Goal: Task Accomplishment & Management: Manage account settings

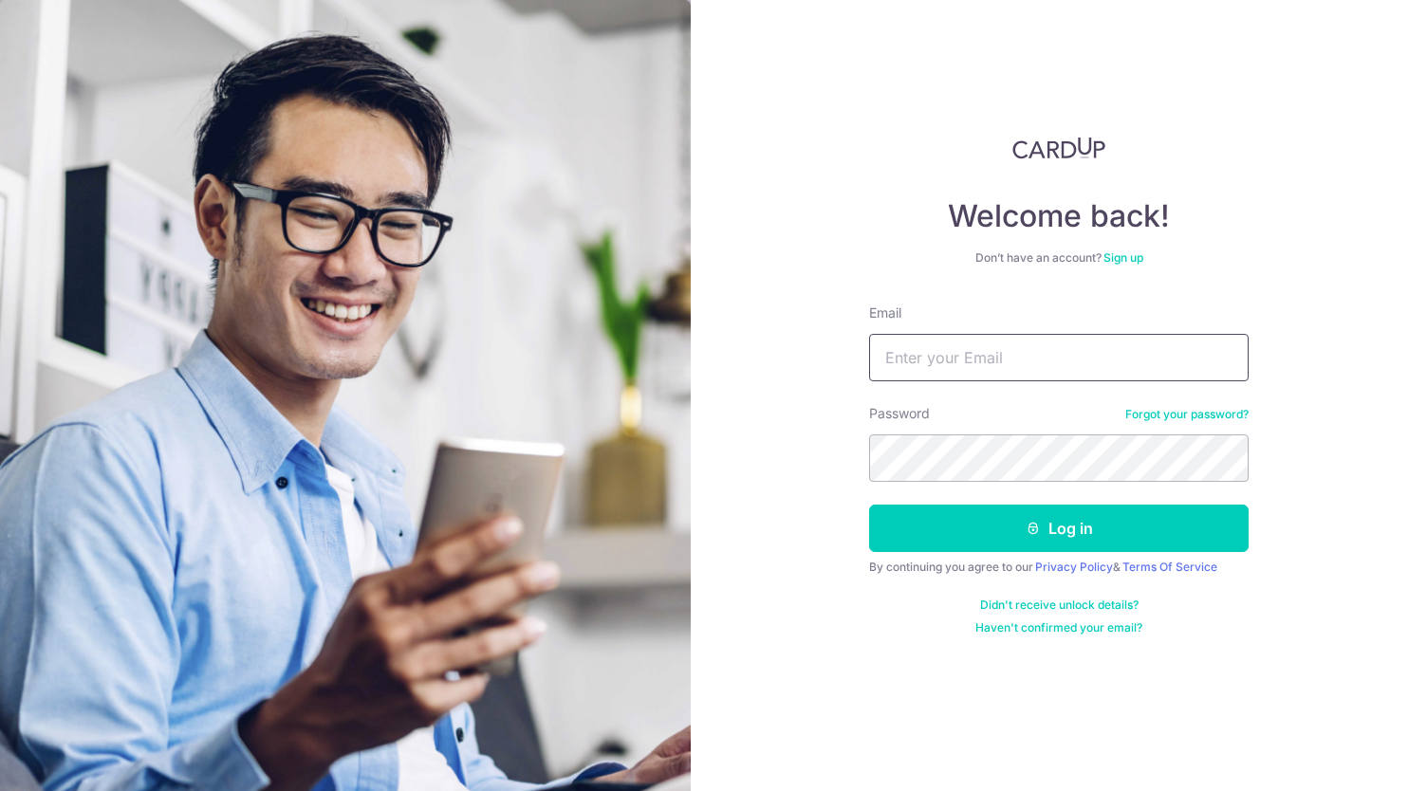
type input "[EMAIL_ADDRESS][DOMAIN_NAME]"
click at [1026, 528] on icon "submit" at bounding box center [1033, 528] width 15 height 15
